Goal: Task Accomplishment & Management: Use online tool/utility

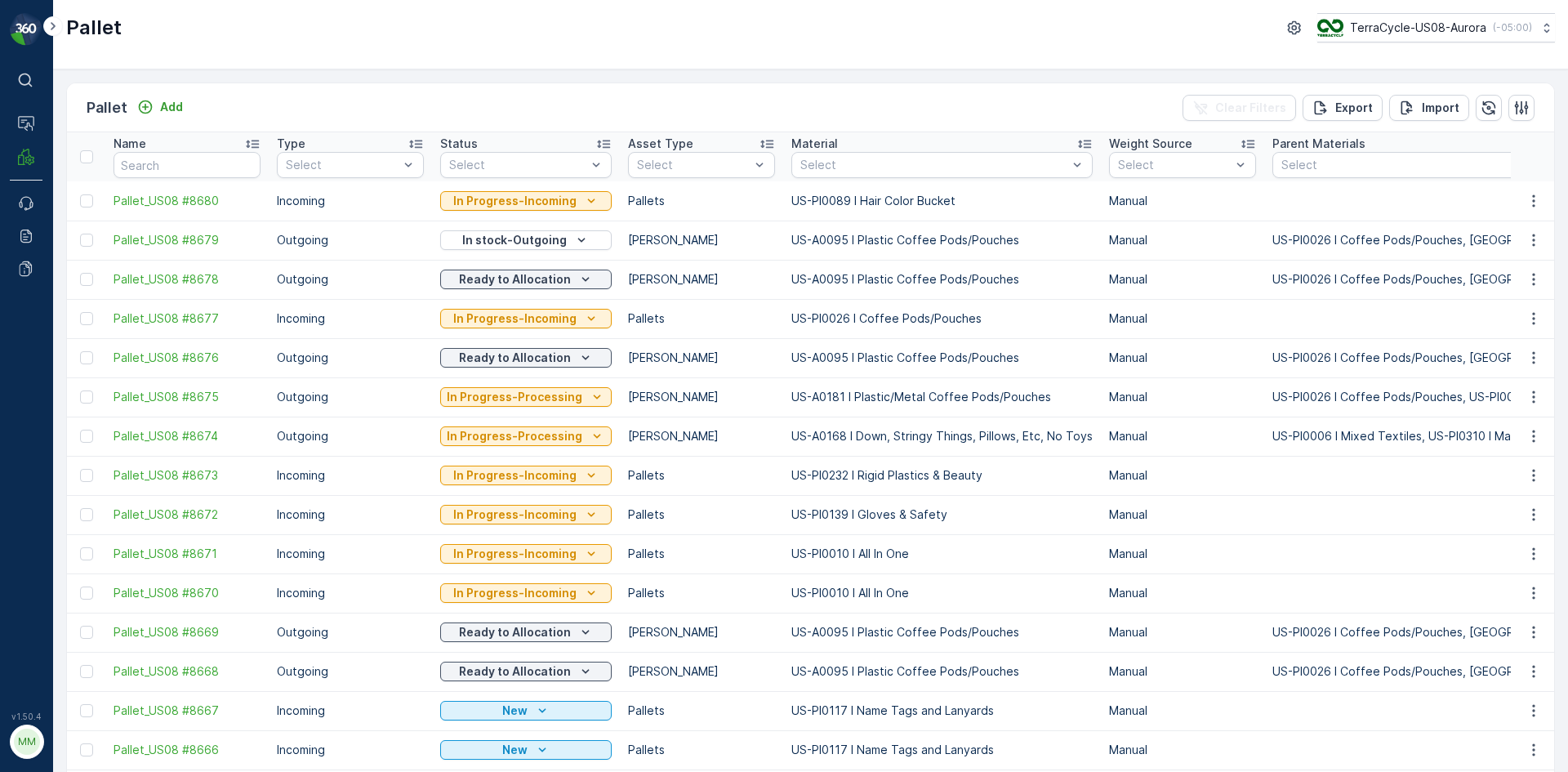
click at [179, 118] on div "Pallet Add" at bounding box center [138, 108] width 103 height 23
click at [176, 111] on p "Add" at bounding box center [172, 107] width 23 height 17
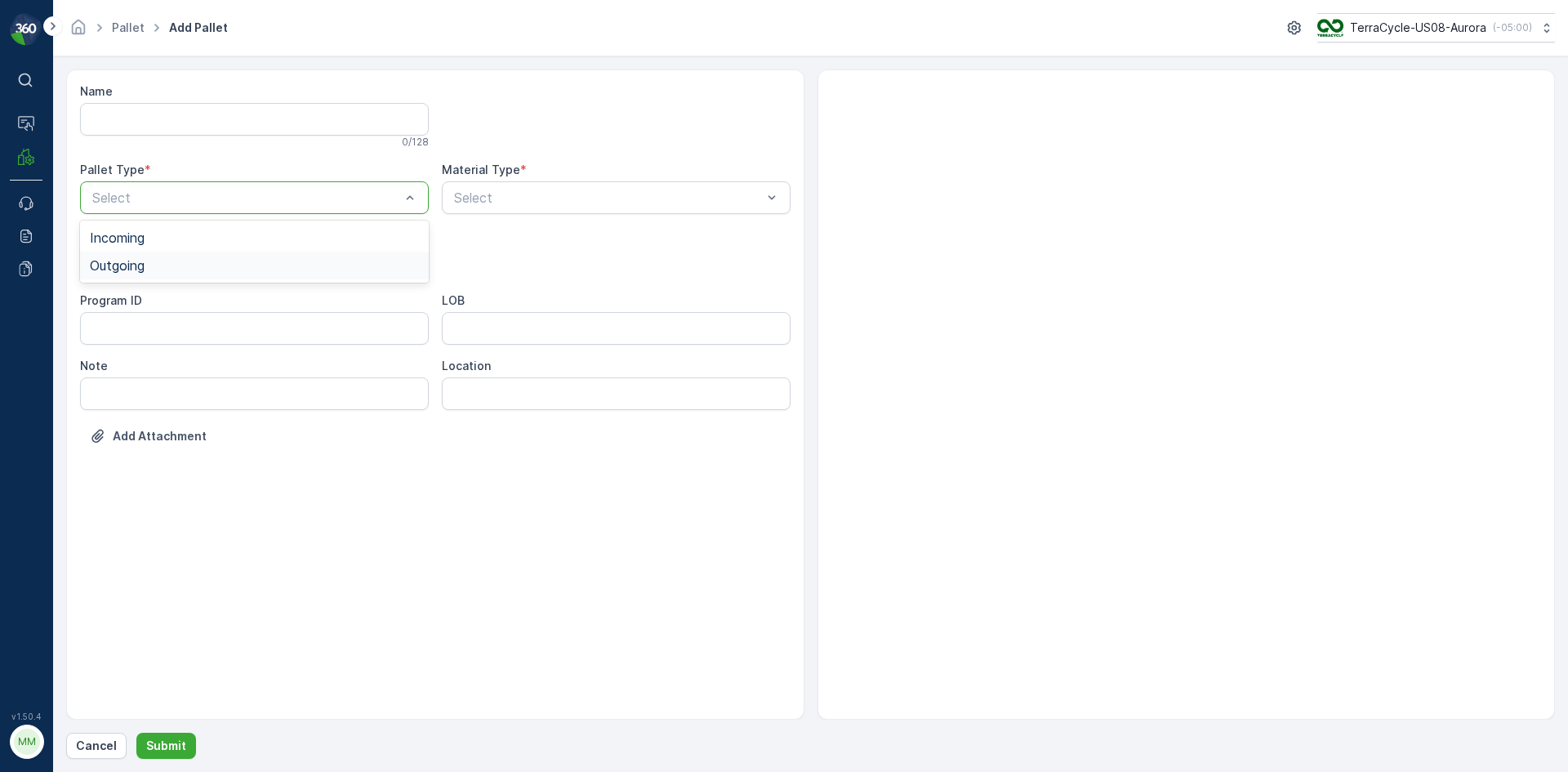
click at [140, 265] on span "Outgoing" at bounding box center [117, 265] width 55 height 15
click at [139, 334] on div "[PERSON_NAME]" at bounding box center [254, 331] width 329 height 15
type input "9999"
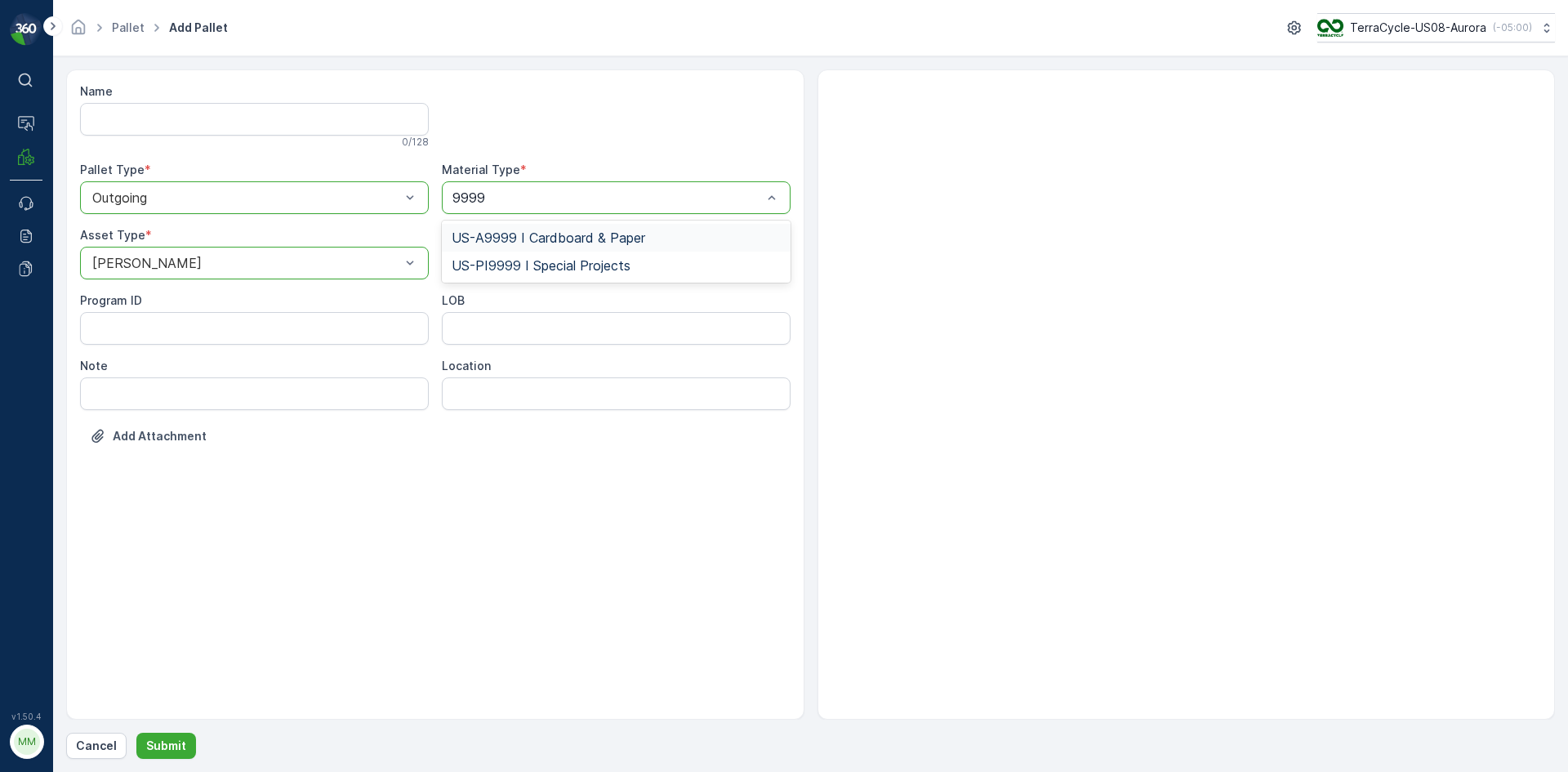
click at [532, 240] on span "US-A9999 I Cardboard & Paper" at bounding box center [548, 238] width 194 height 15
click at [173, 745] on p "Submit" at bounding box center [166, 746] width 40 height 17
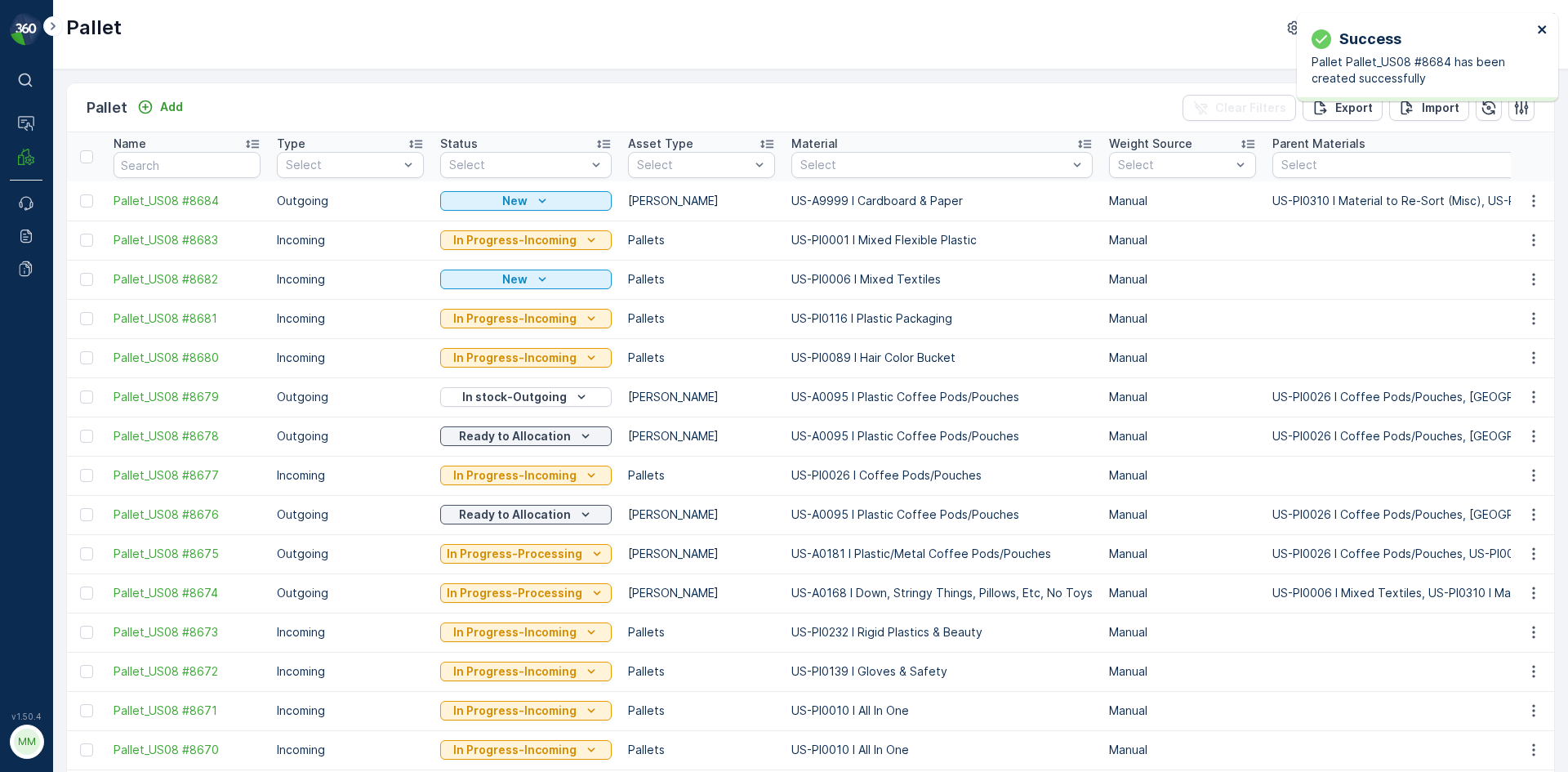
click at [1541, 31] on icon "close" at bounding box center [1542, 29] width 8 height 8
click at [1526, 199] on icon "button" at bounding box center [1534, 201] width 17 height 17
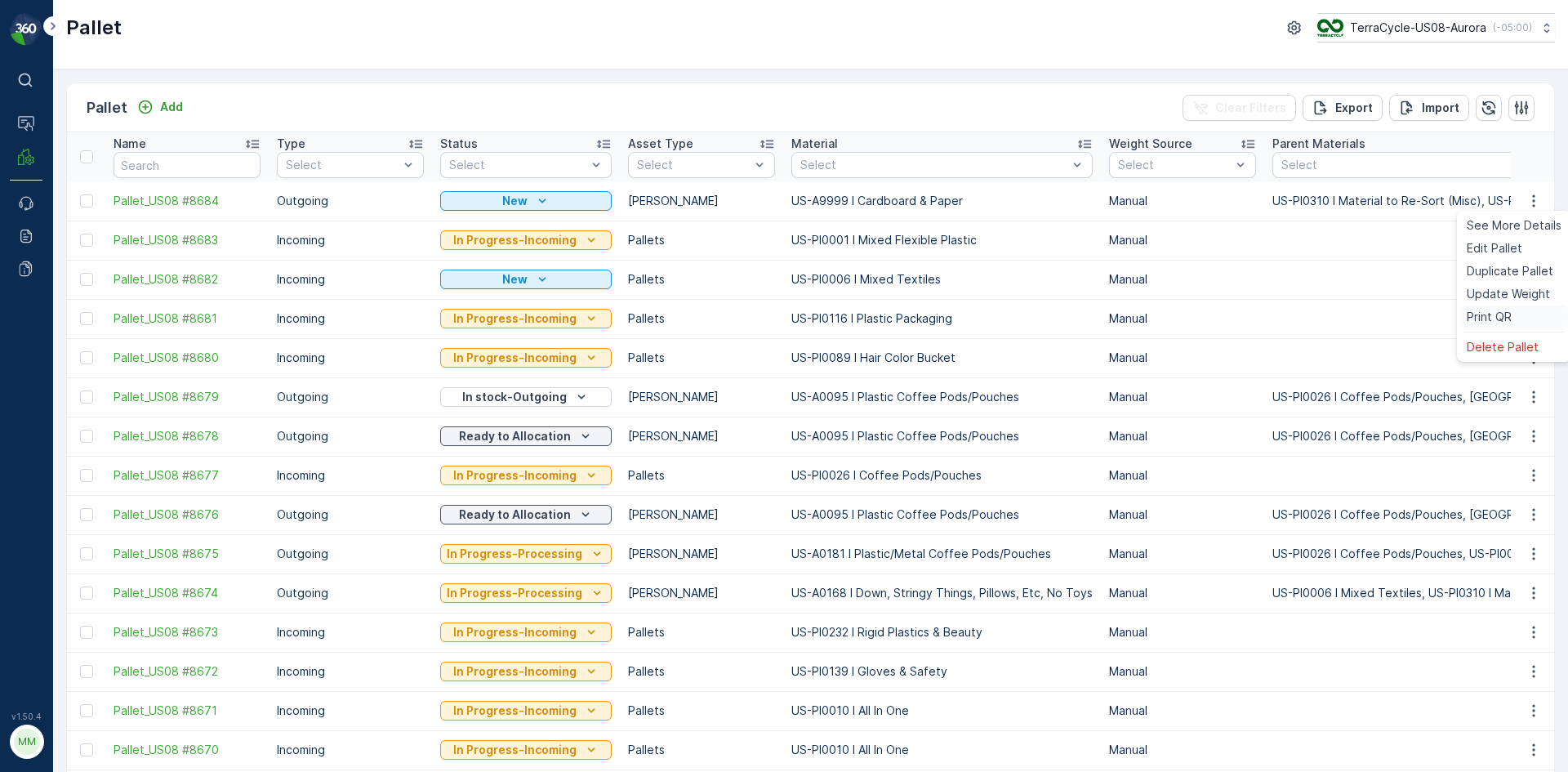
click at [1498, 317] on span "Print QR" at bounding box center [1489, 317] width 45 height 17
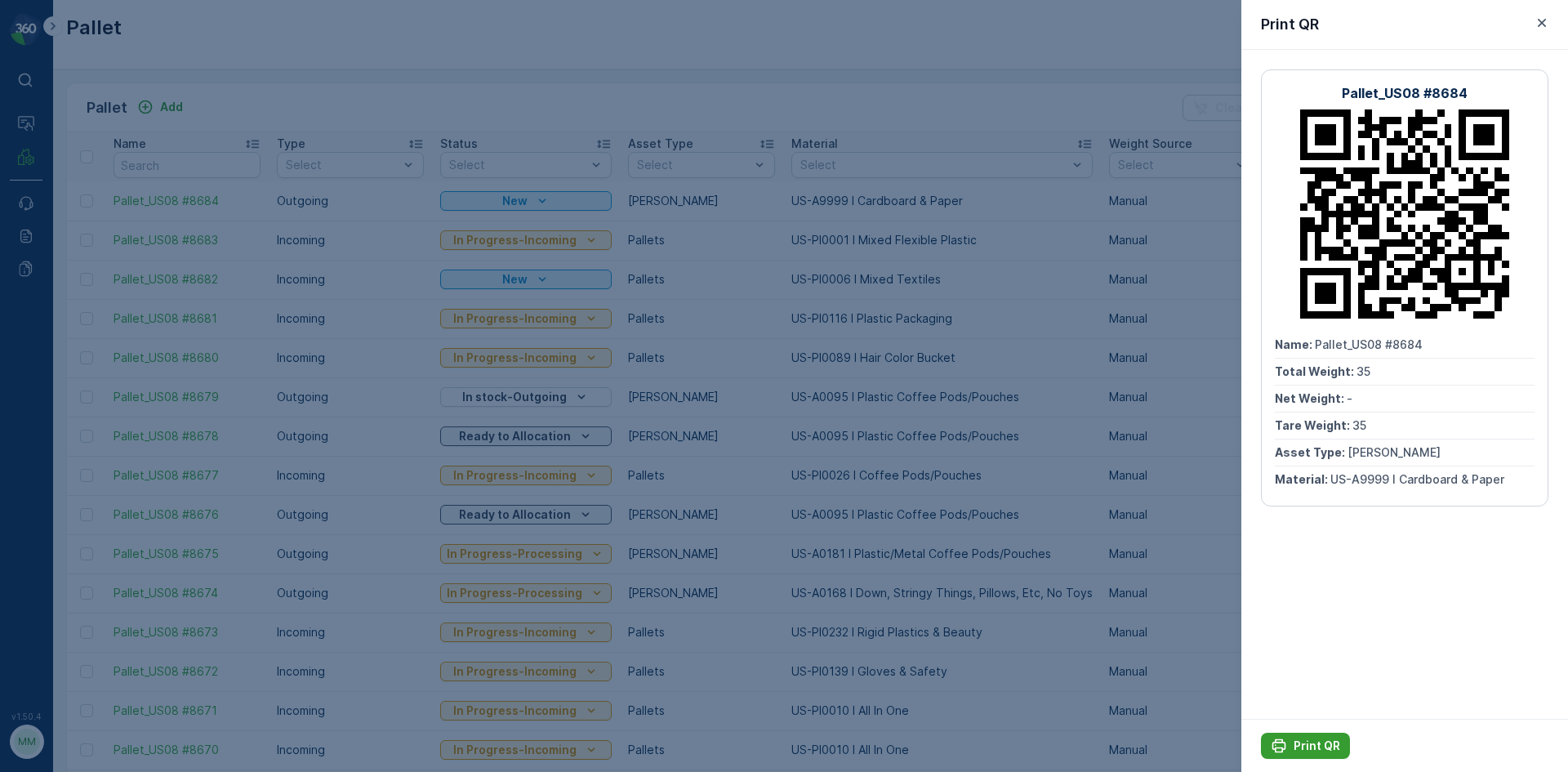
click at [1323, 753] on p "Print QR" at bounding box center [1317, 746] width 47 height 17
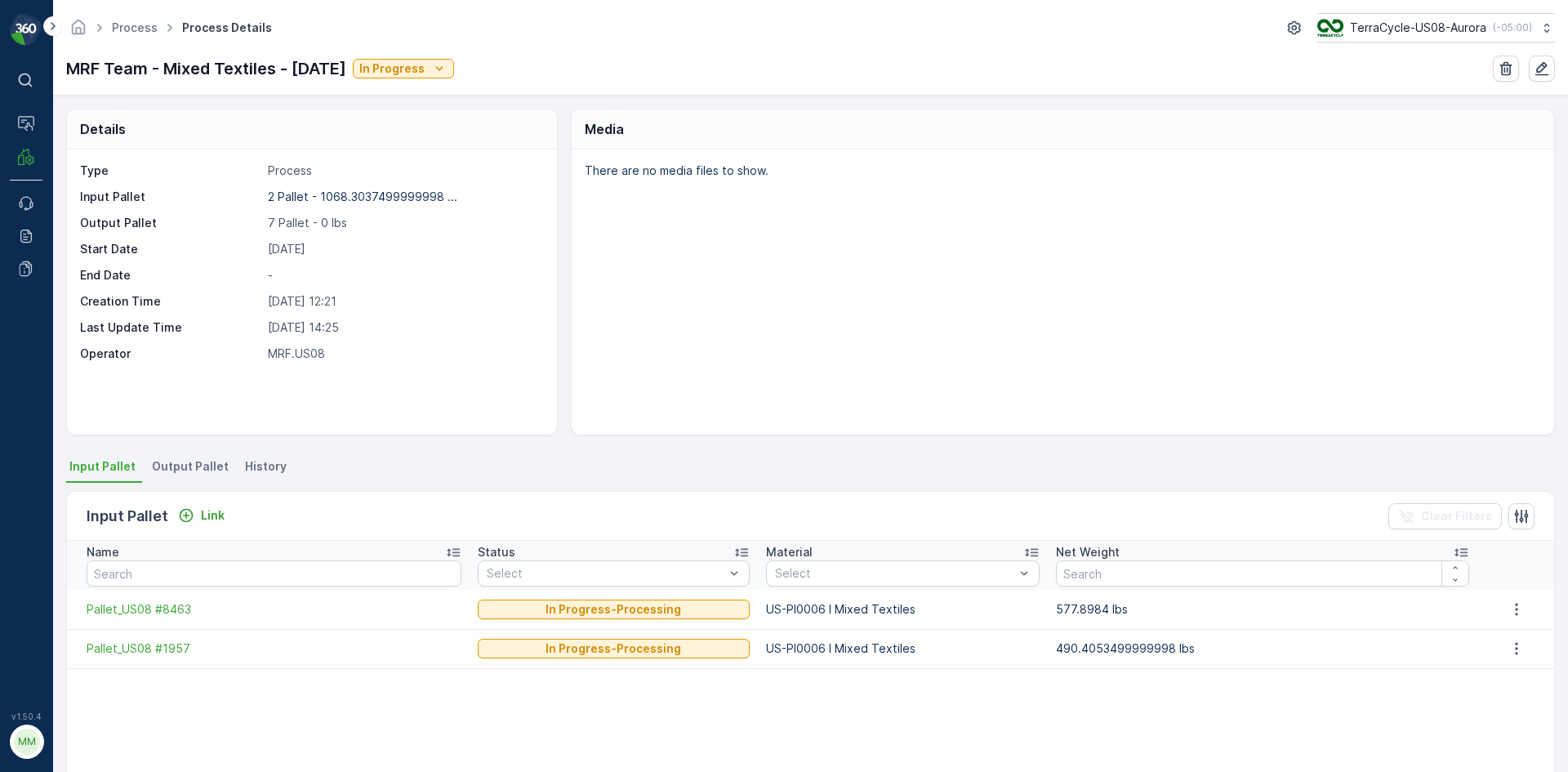
click at [163, 456] on li "Output Pallet" at bounding box center [192, 468] width 86 height 27
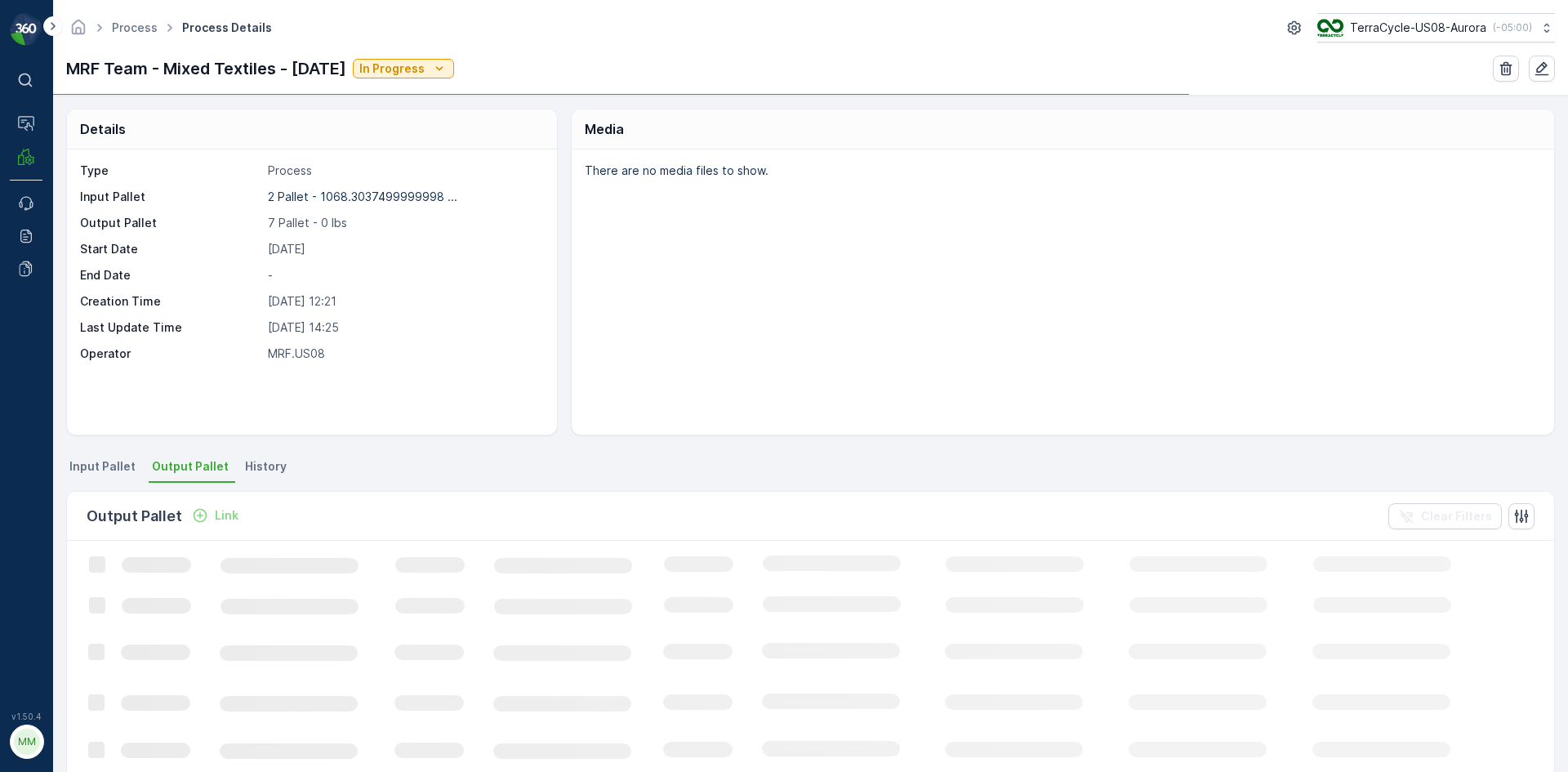
drag, startPoint x: 1128, startPoint y: 191, endPoint x: 955, endPoint y: 129, distance: 183.8
click at [957, 117] on div "Media" at bounding box center [1063, 130] width 983 height 40
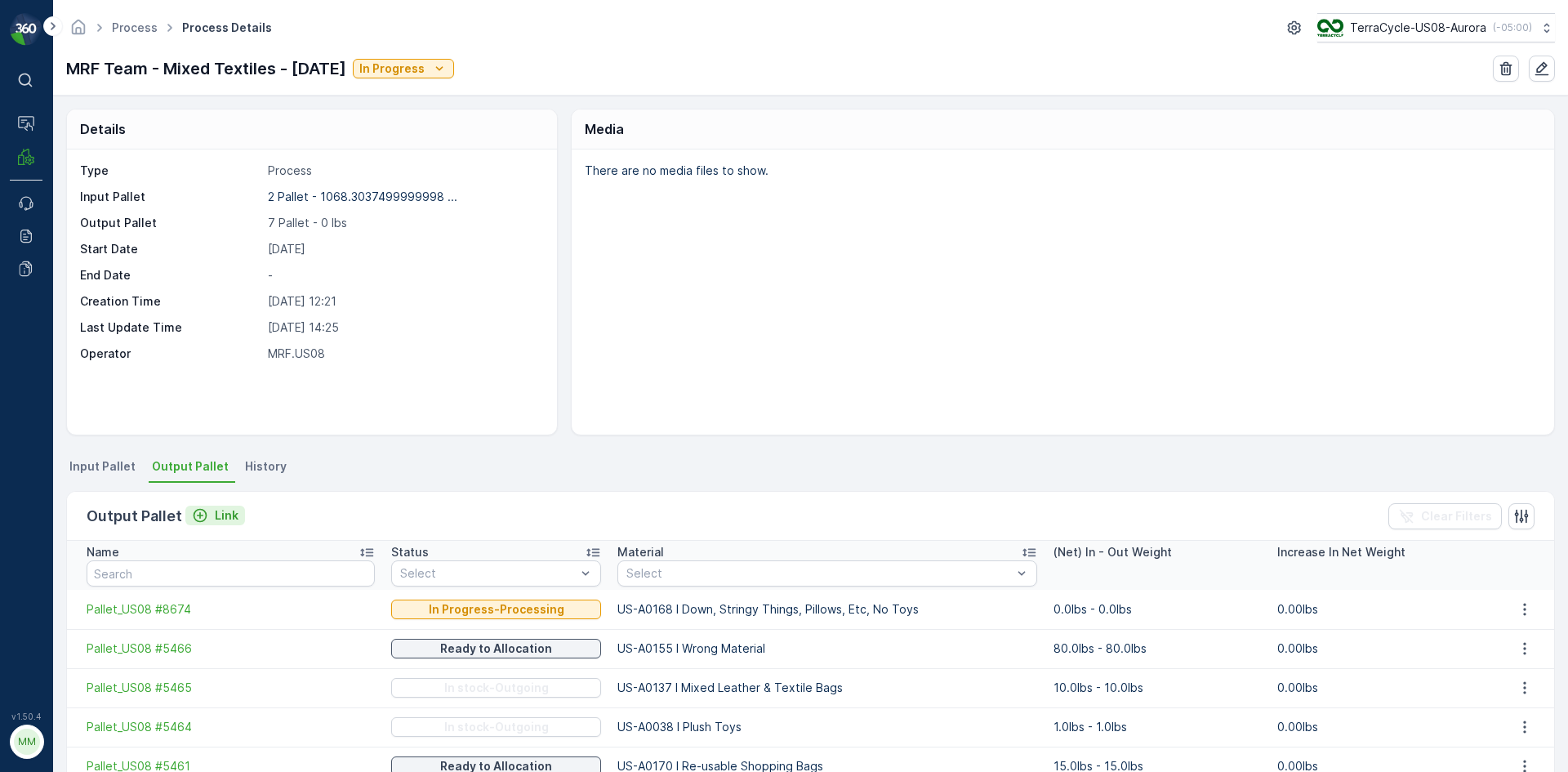
click at [217, 517] on p "Link" at bounding box center [226, 516] width 23 height 17
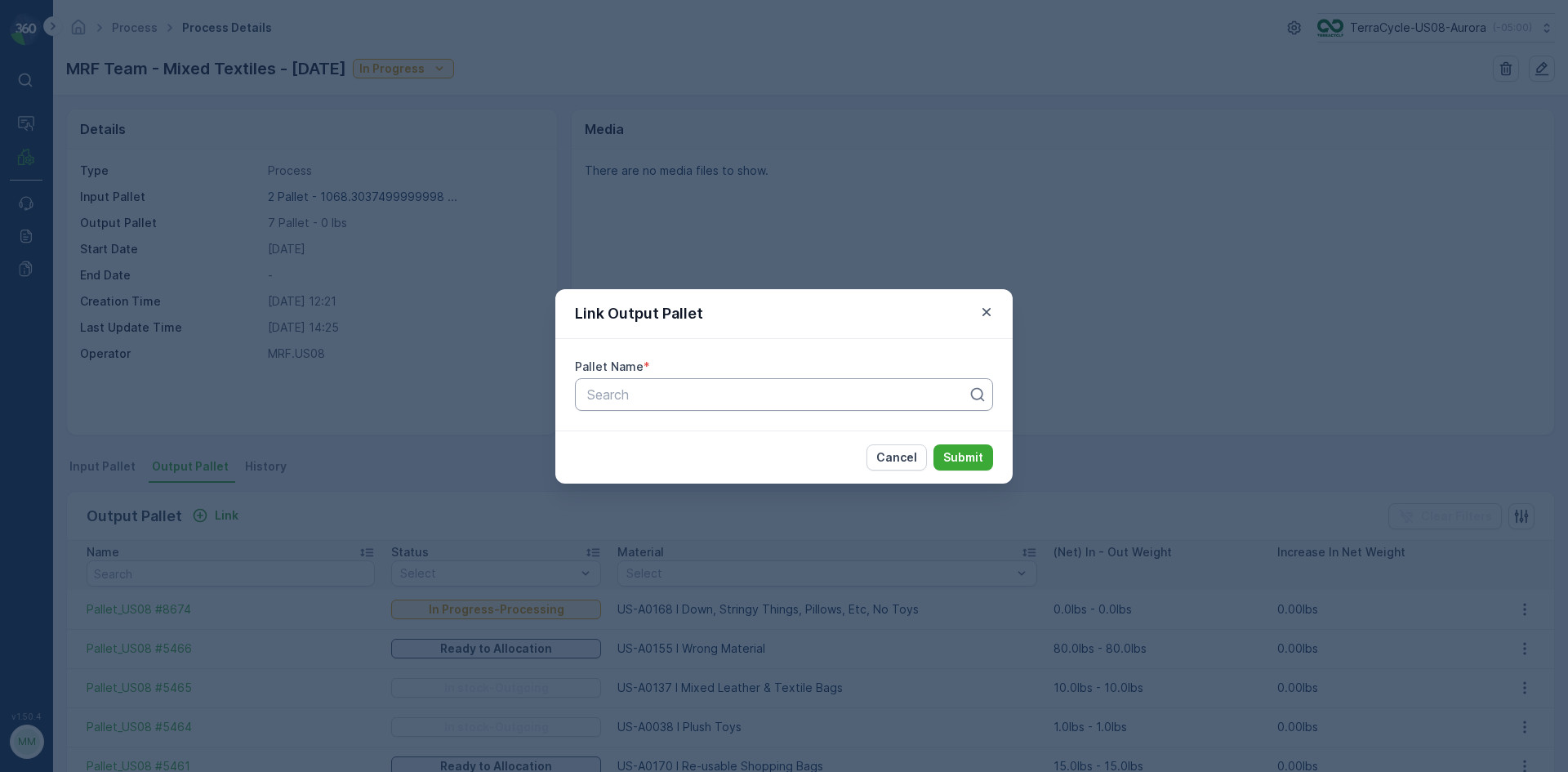
click at [619, 397] on div at bounding box center [777, 395] width 384 height 15
type input "8547"
click at [700, 440] on span "Pallet_US08 #8547" at bounding box center [643, 435] width 117 height 15
click at [955, 458] on p "Submit" at bounding box center [964, 458] width 40 height 17
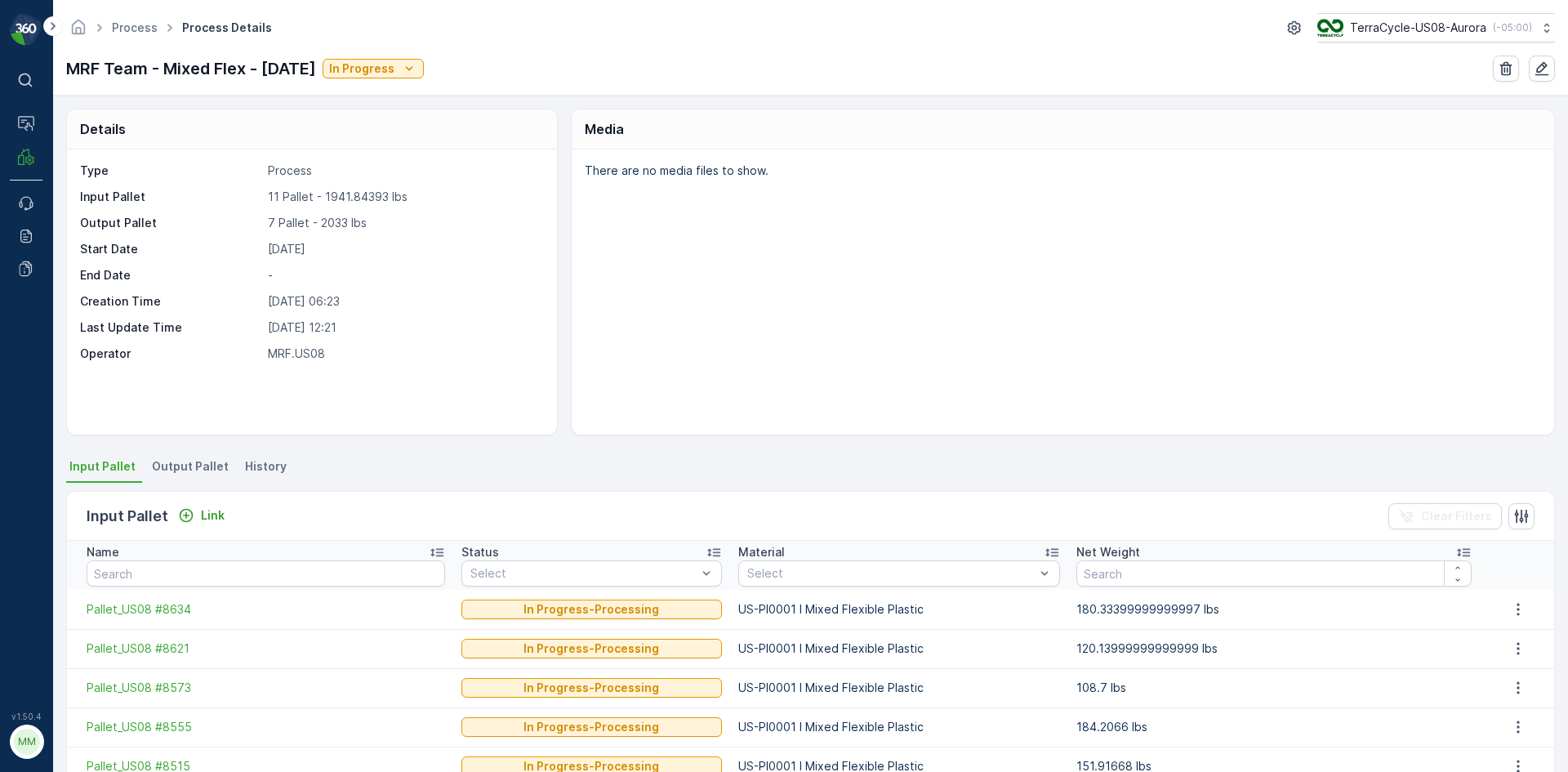
click at [202, 472] on span "Output Pallet" at bounding box center [190, 467] width 76 height 17
